Goal: Information Seeking & Learning: Learn about a topic

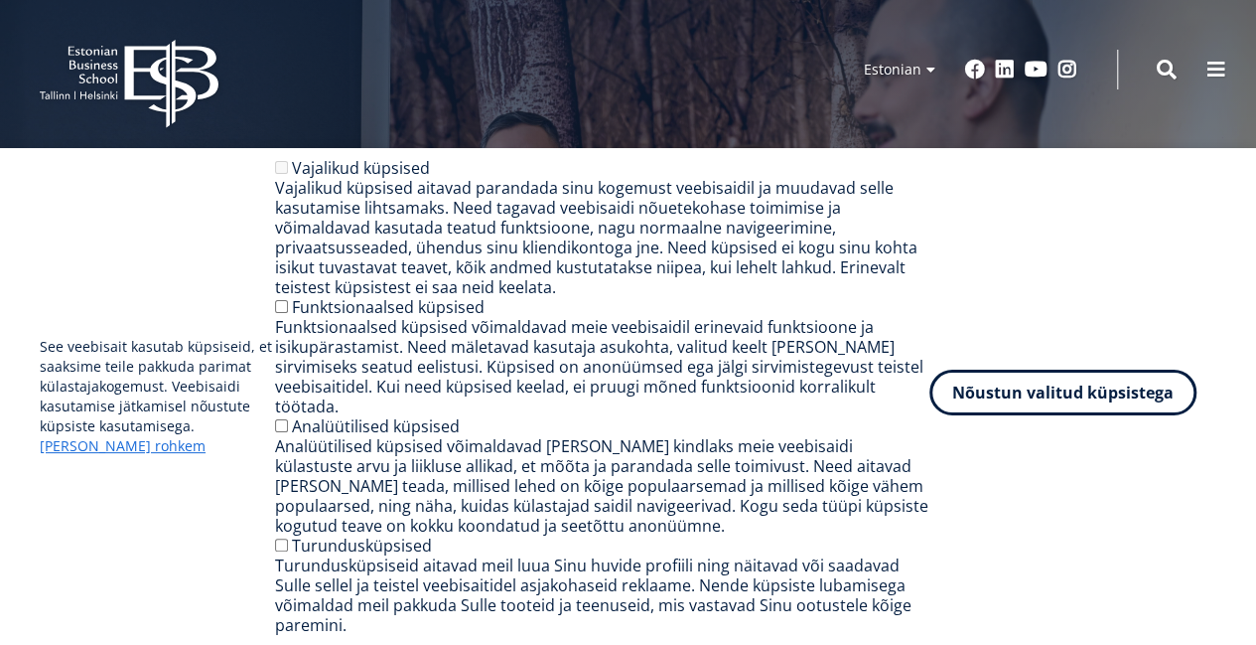
click at [1011, 415] on button "Nõustun valitud küpsistega" at bounding box center [1063, 392] width 267 height 46
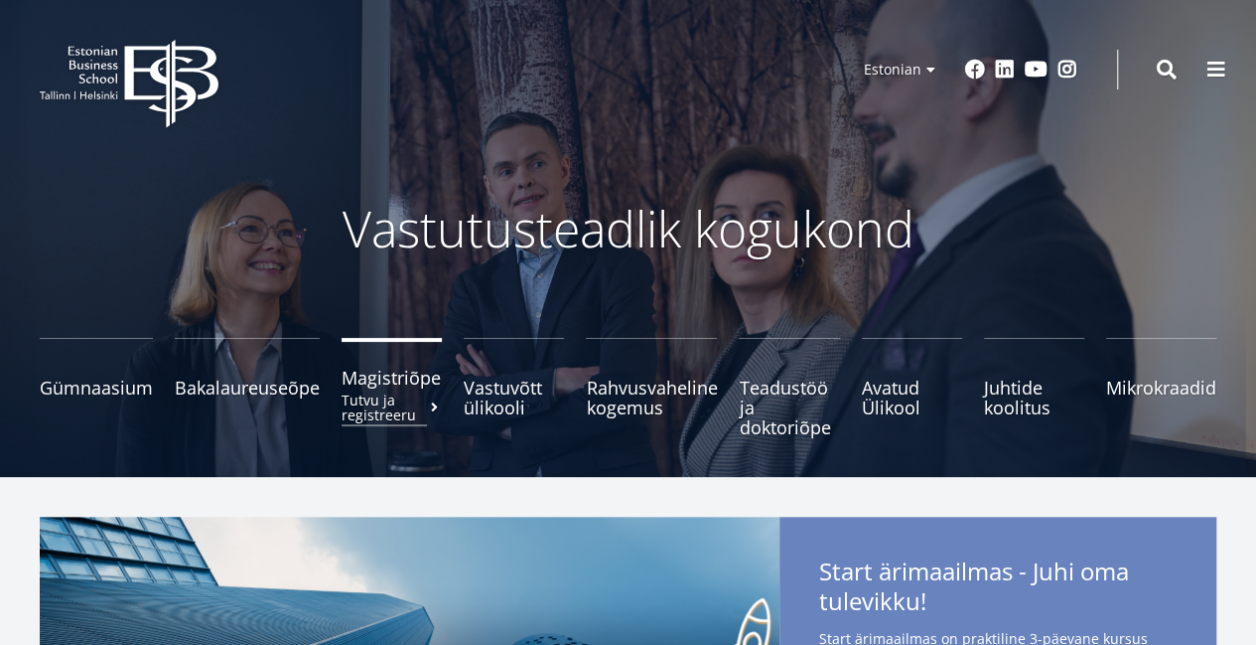
click at [410, 382] on span "Magistriõpe Tutvu ja registreeru" at bounding box center [392, 377] width 100 height 20
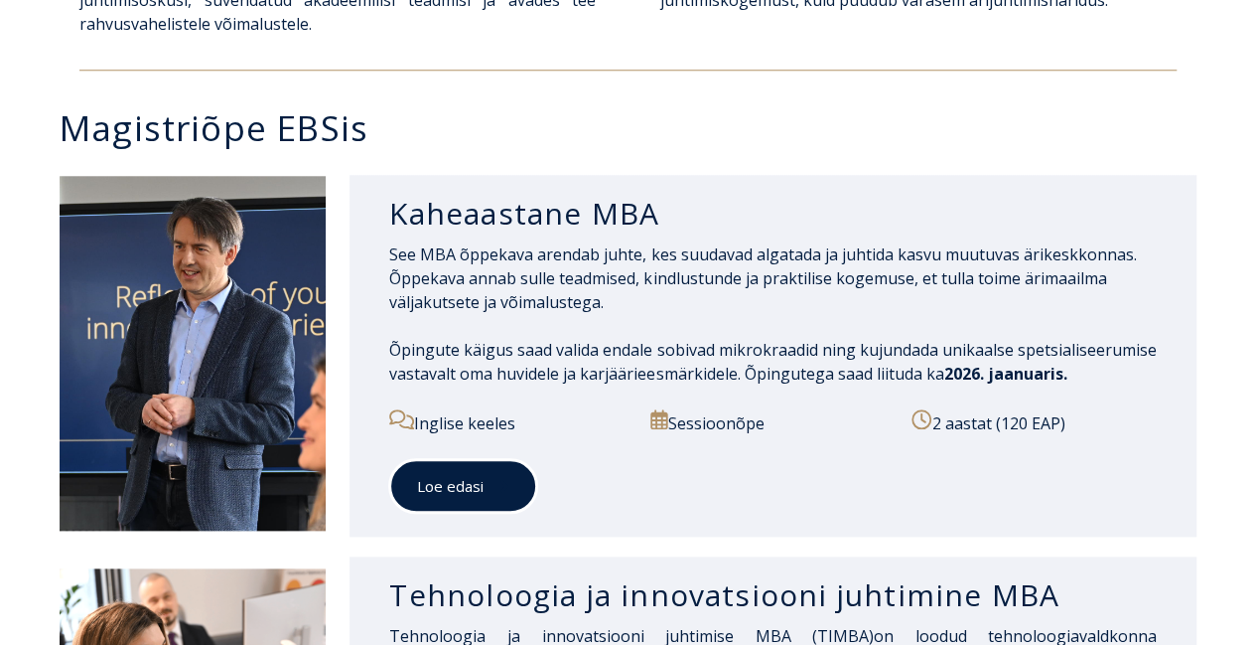
scroll to position [596, 0]
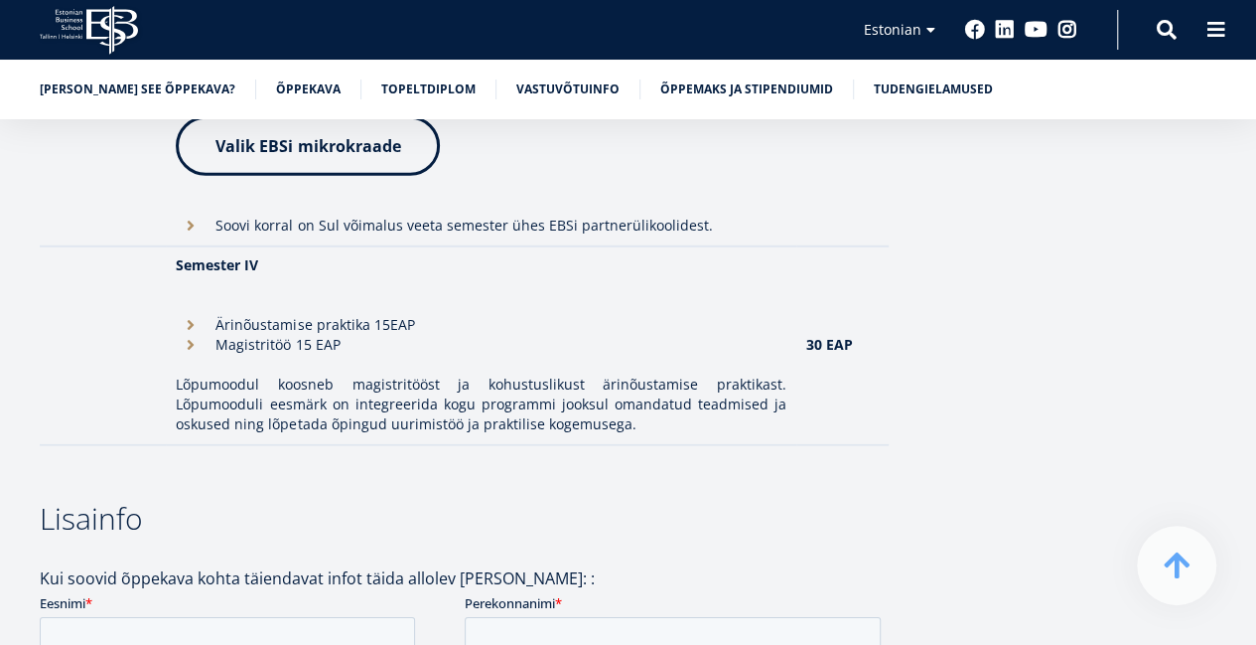
scroll to position [2582, 0]
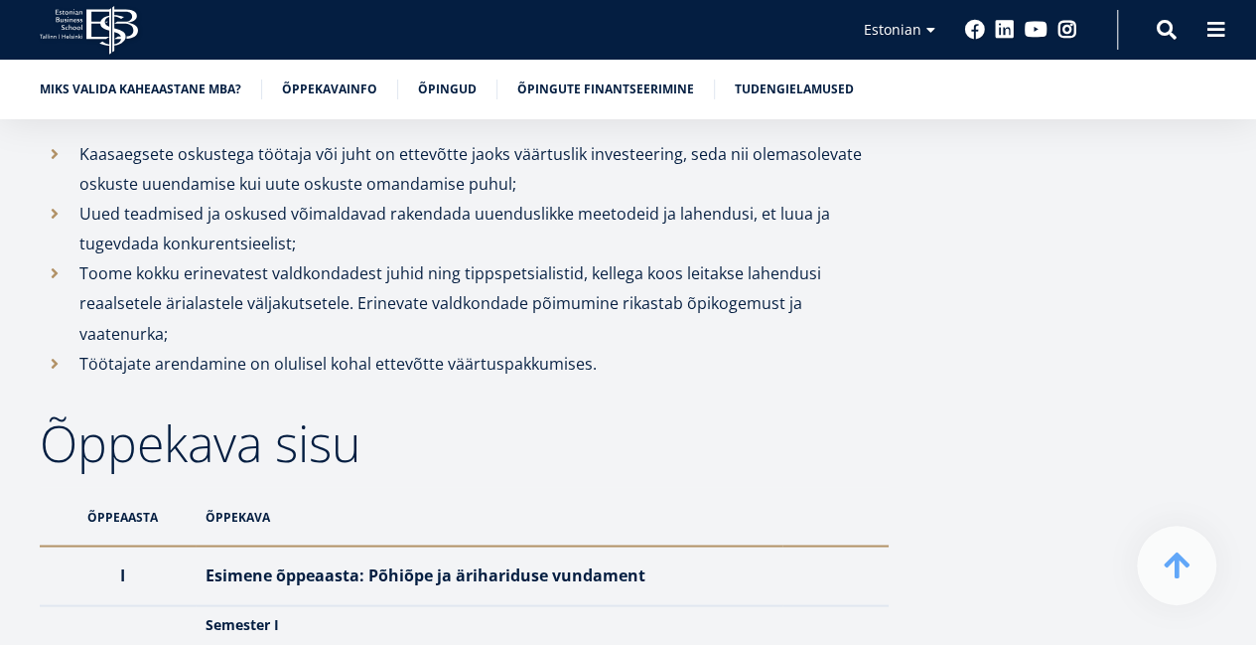
scroll to position [1788, 0]
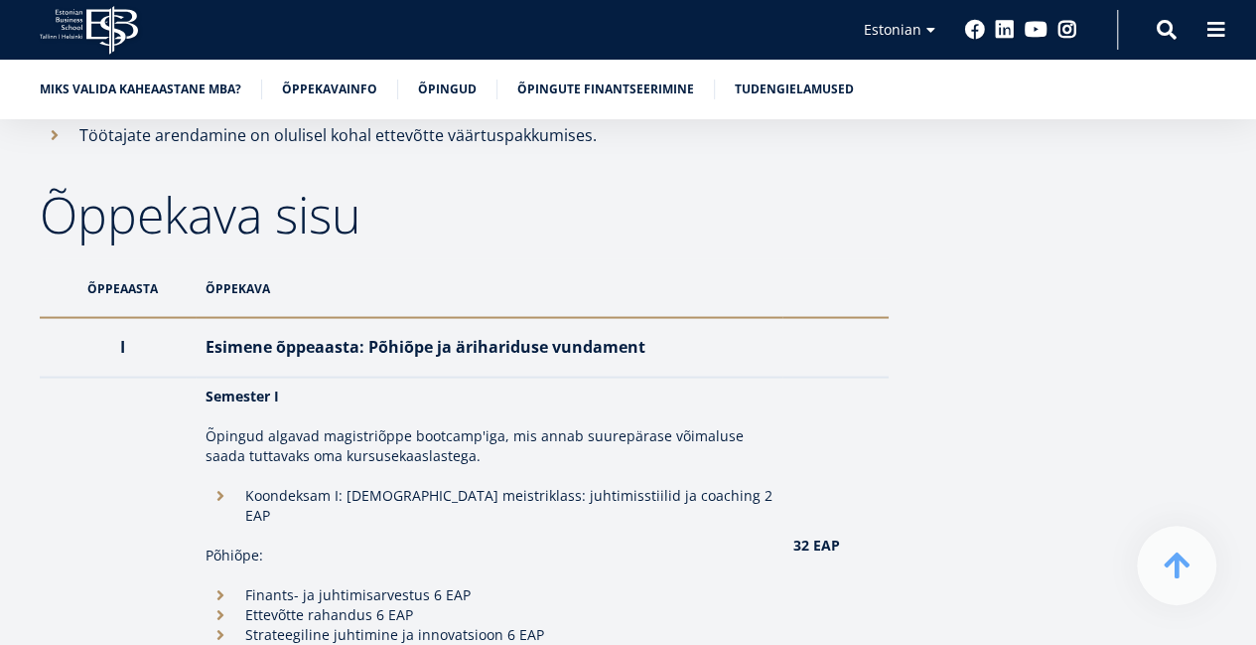
click at [102, 433] on td at bounding box center [118, 545] width 156 height 338
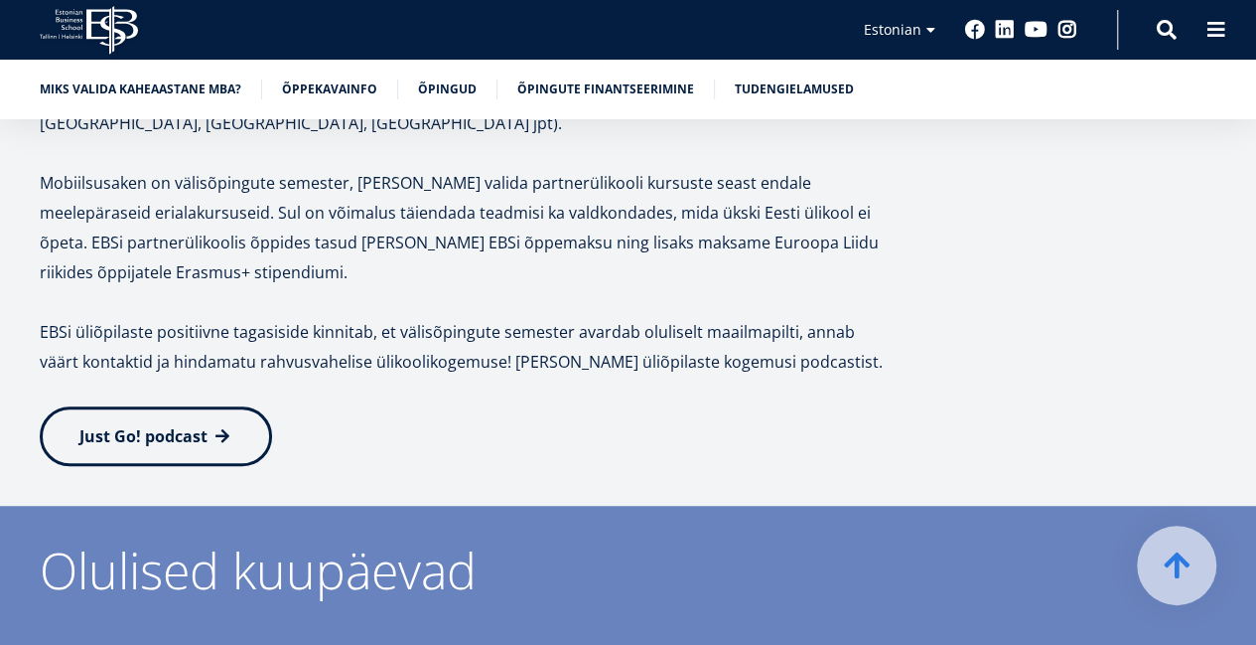
scroll to position [4270, 0]
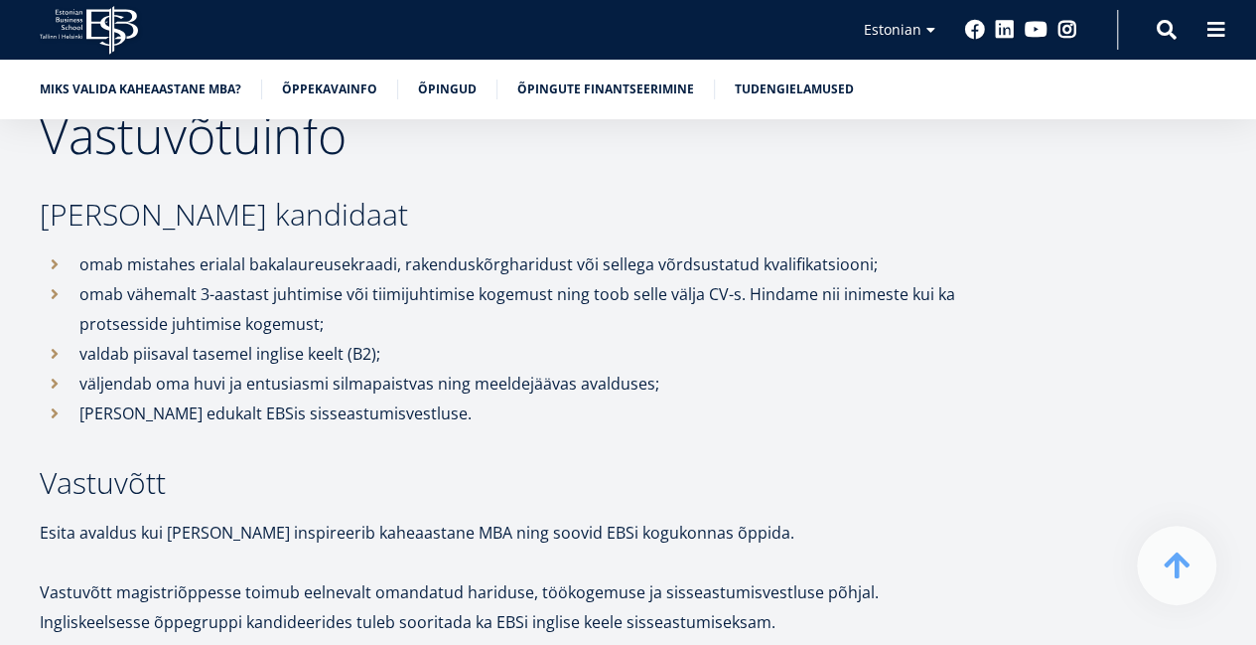
scroll to position [4965, 0]
